Goal: Task Accomplishment & Management: Manage account settings

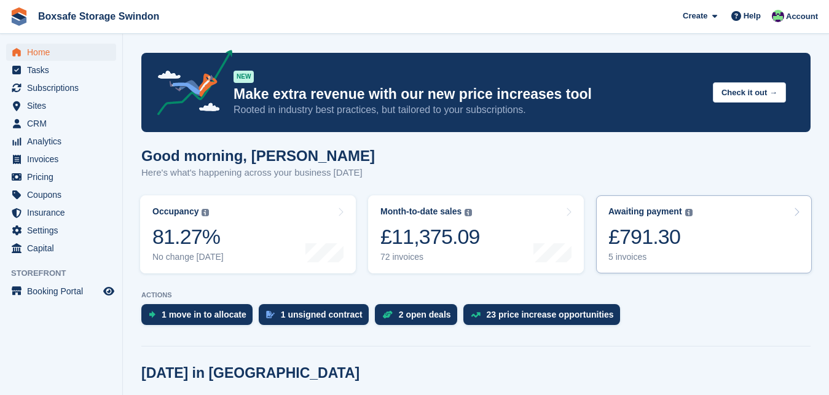
click at [639, 240] on div "£791.30" at bounding box center [651, 236] width 84 height 25
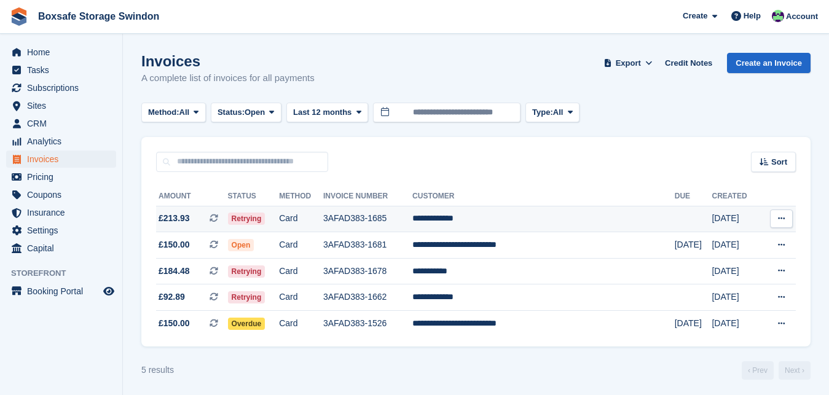
click at [490, 217] on td "**********" at bounding box center [543, 219] width 262 height 26
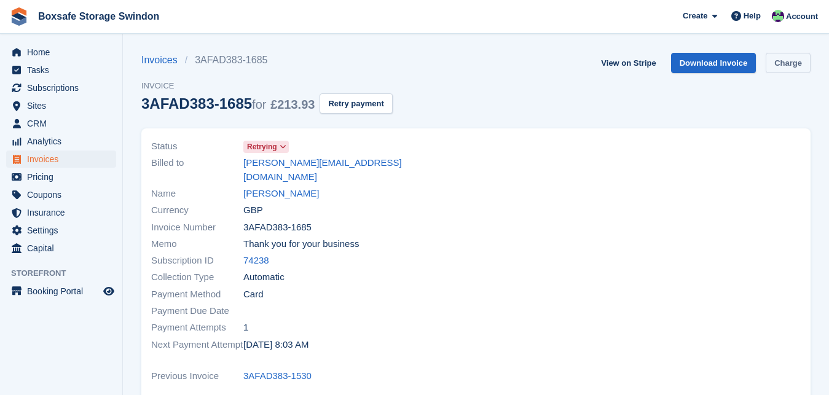
click at [788, 66] on link "Charge" at bounding box center [788, 63] width 45 height 20
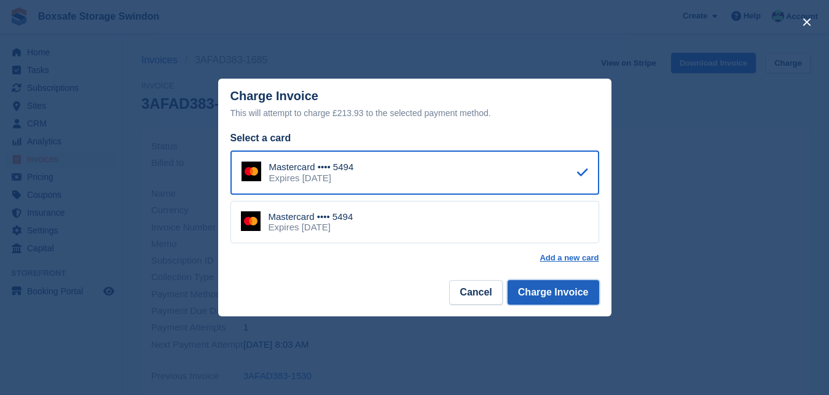
click at [554, 294] on button "Charge Invoice" at bounding box center [554, 292] width 92 height 25
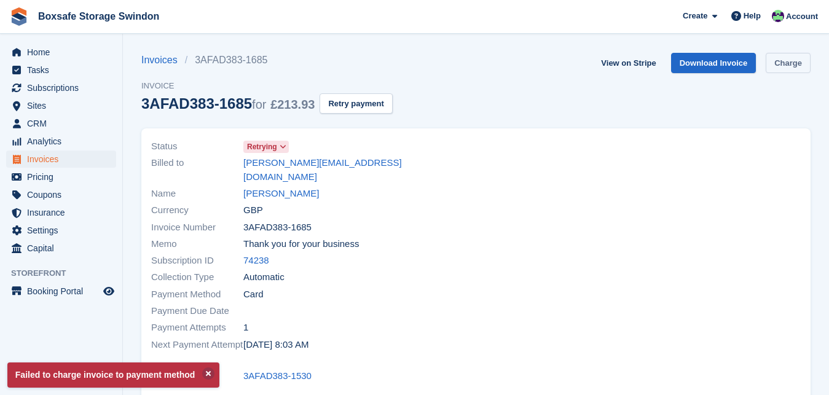
click at [774, 71] on link "Charge" at bounding box center [788, 63] width 45 height 20
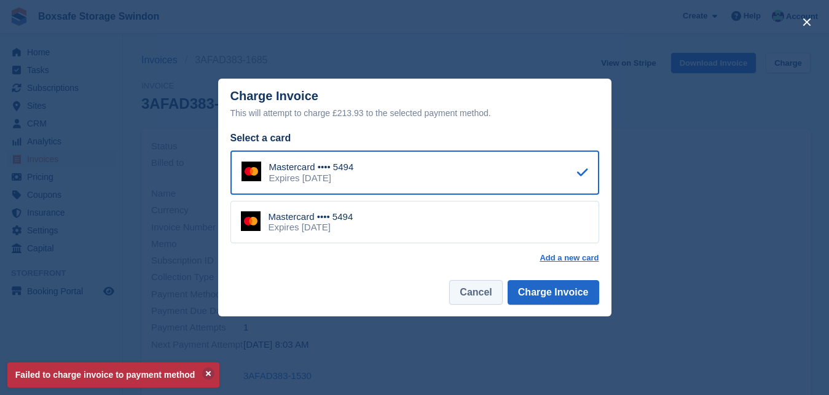
click at [481, 299] on button "Cancel" at bounding box center [475, 292] width 53 height 25
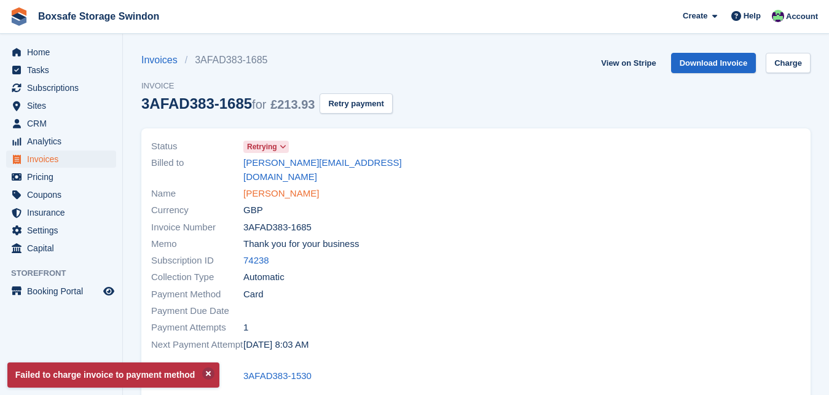
click at [301, 187] on link "andrew budden" at bounding box center [281, 194] width 76 height 14
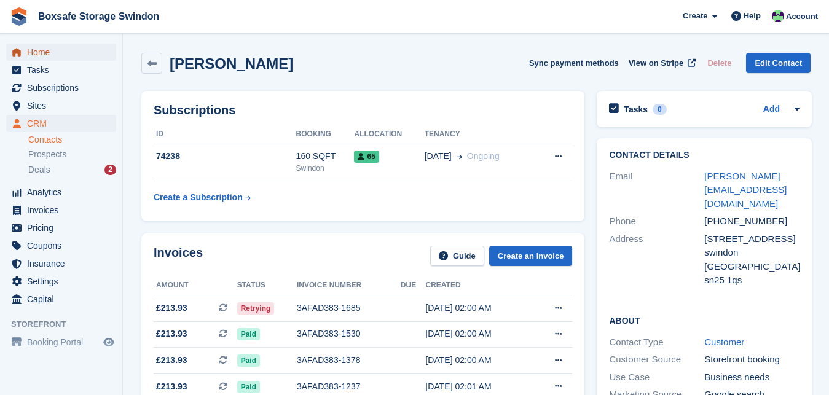
click at [44, 51] on span "Home" at bounding box center [64, 52] width 74 height 17
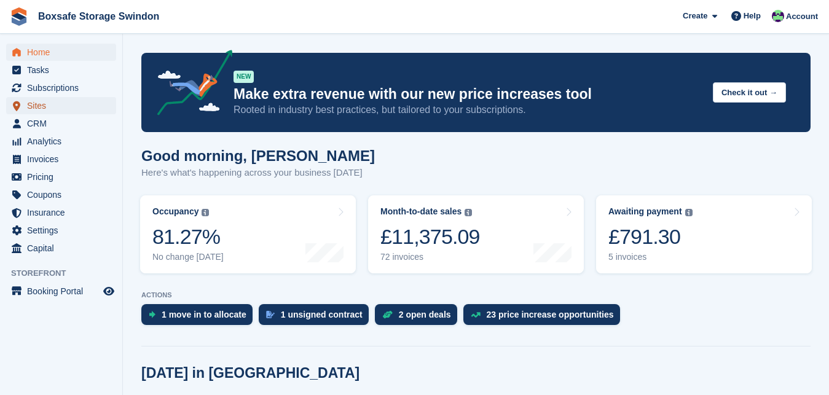
click at [74, 98] on span "Sites" at bounding box center [64, 105] width 74 height 17
click at [71, 87] on span "Subscriptions" at bounding box center [64, 87] width 74 height 17
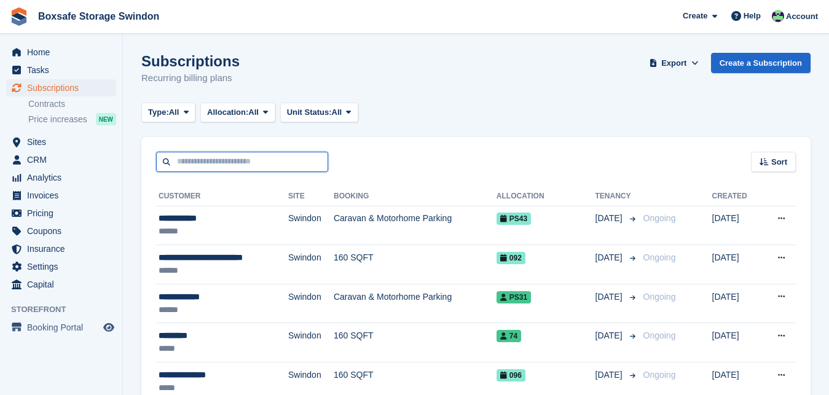
click at [210, 160] on input "text" at bounding box center [242, 162] width 172 height 20
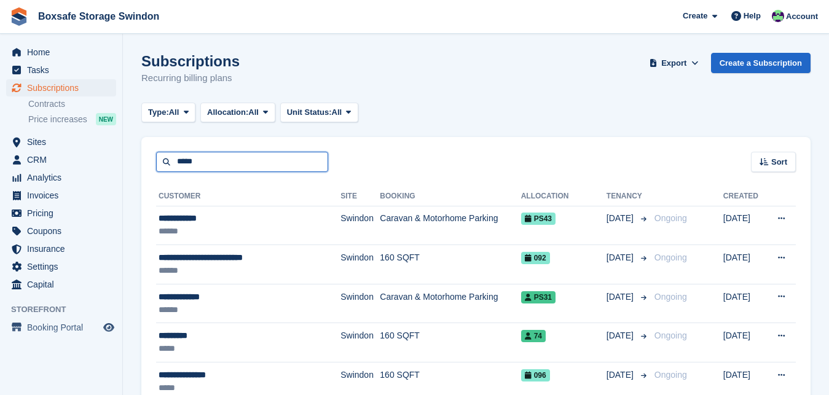
type input "*****"
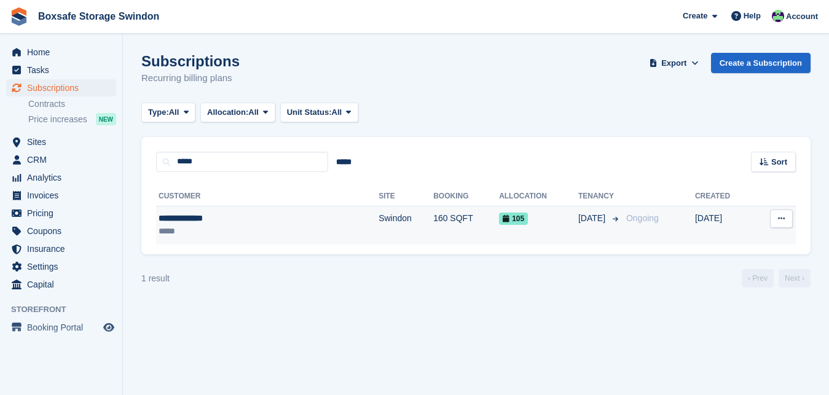
click at [201, 216] on div "**********" at bounding box center [225, 218] width 132 height 13
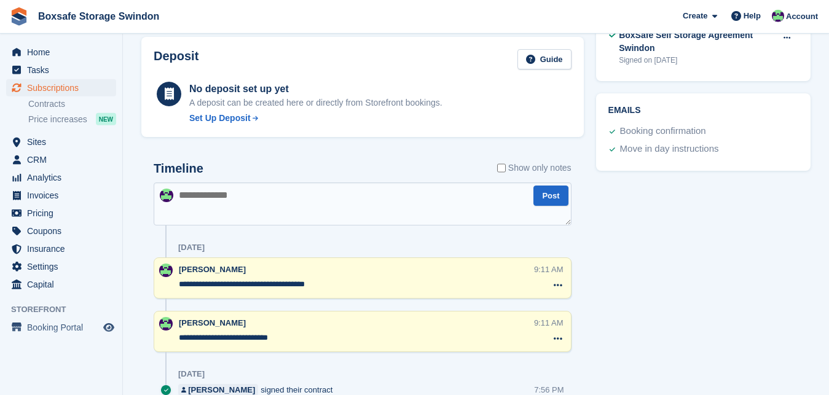
scroll to position [521, 0]
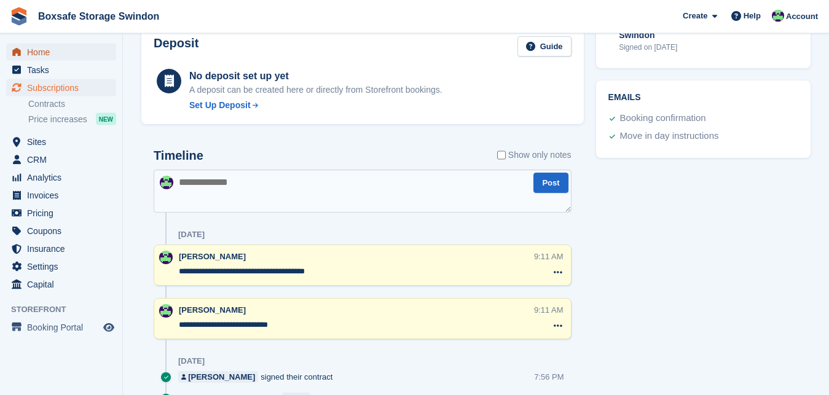
click at [60, 45] on span "Home" at bounding box center [64, 52] width 74 height 17
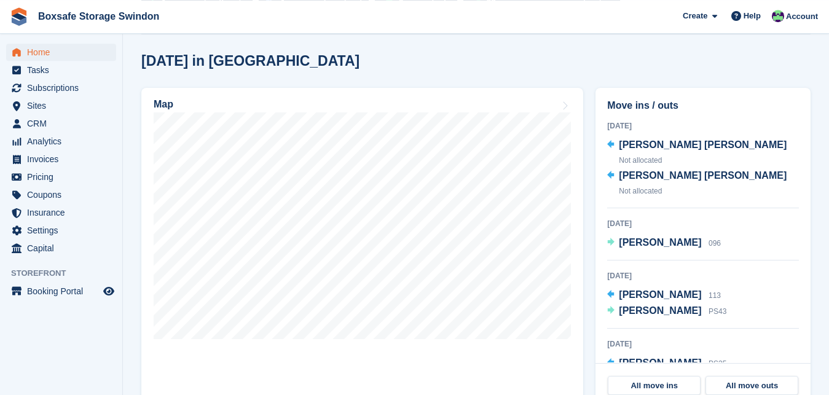
scroll to position [314, 0]
